Goal: Transaction & Acquisition: Purchase product/service

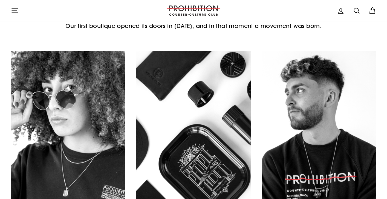
scroll to position [207, 0]
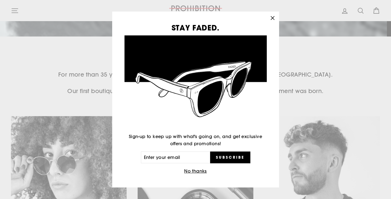
click at [274, 16] on icon "button" at bounding box center [272, 17] width 3 height 3
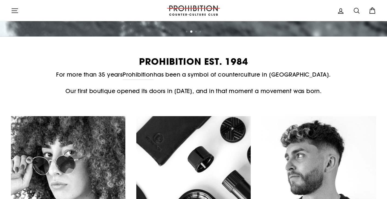
scroll to position [203, 0]
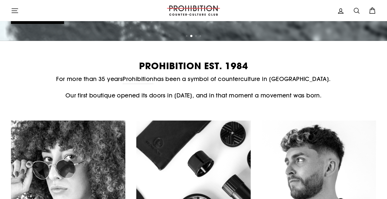
click at [17, 13] on icon "button" at bounding box center [15, 11] width 8 height 8
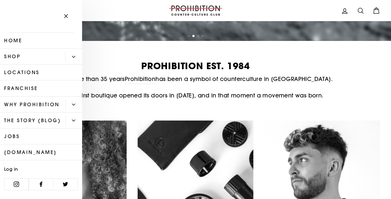
click at [72, 57] on icon "Primary" at bounding box center [73, 56] width 3 height 1
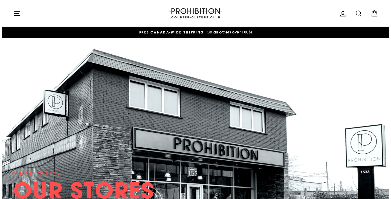
scroll to position [0, 0]
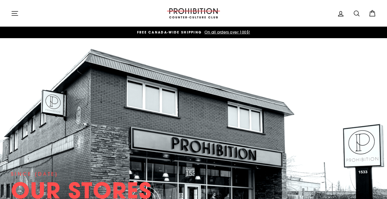
click at [18, 12] on icon "button" at bounding box center [15, 14] width 8 height 8
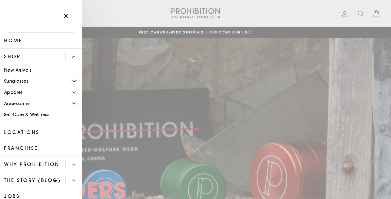
click at [71, 56] on button "Primary" at bounding box center [73, 57] width 17 height 10
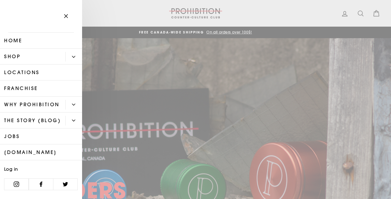
click at [71, 56] on button "Primary" at bounding box center [73, 57] width 17 height 10
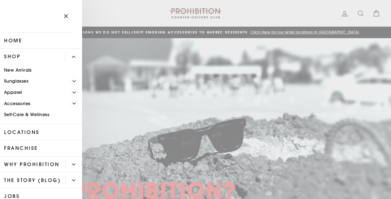
click at [72, 103] on span "Primary" at bounding box center [74, 103] width 8 height 8
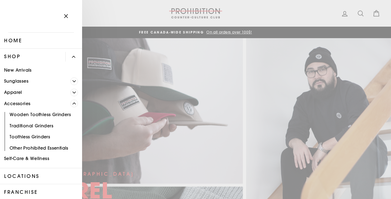
scroll to position [2, 0]
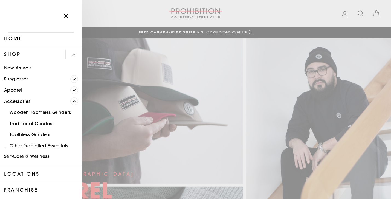
click at [22, 67] on link "New Arrivals" at bounding box center [41, 67] width 82 height 11
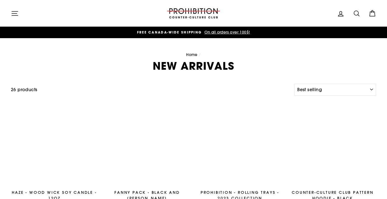
select select "best-selling"
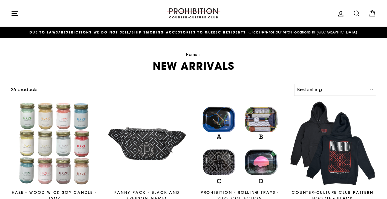
click at [16, 12] on icon "button" at bounding box center [15, 14] width 8 height 8
